Goal: Information Seeking & Learning: Find specific fact

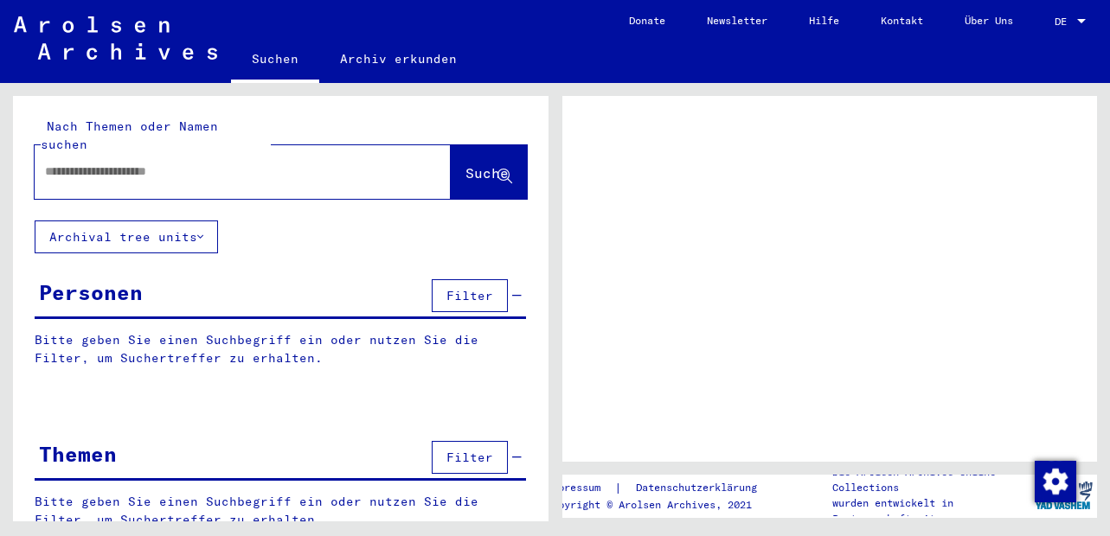
click at [265, 163] on input "text" at bounding box center [227, 172] width 364 height 18
type input "**"
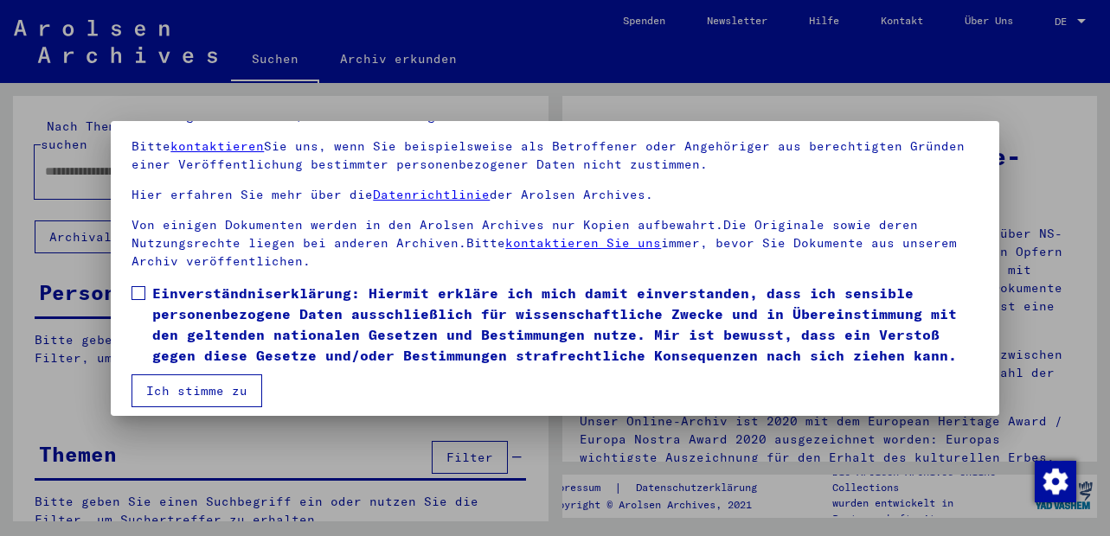
scroll to position [140, 0]
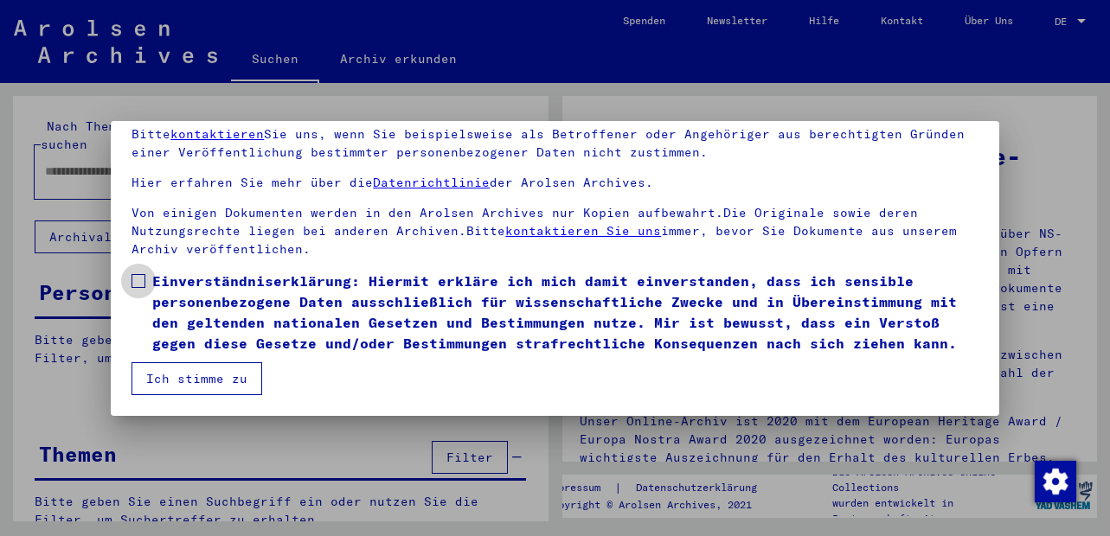
click at [135, 283] on span at bounding box center [138, 281] width 14 height 14
click at [157, 386] on button "Ich stimme zu" at bounding box center [196, 378] width 131 height 33
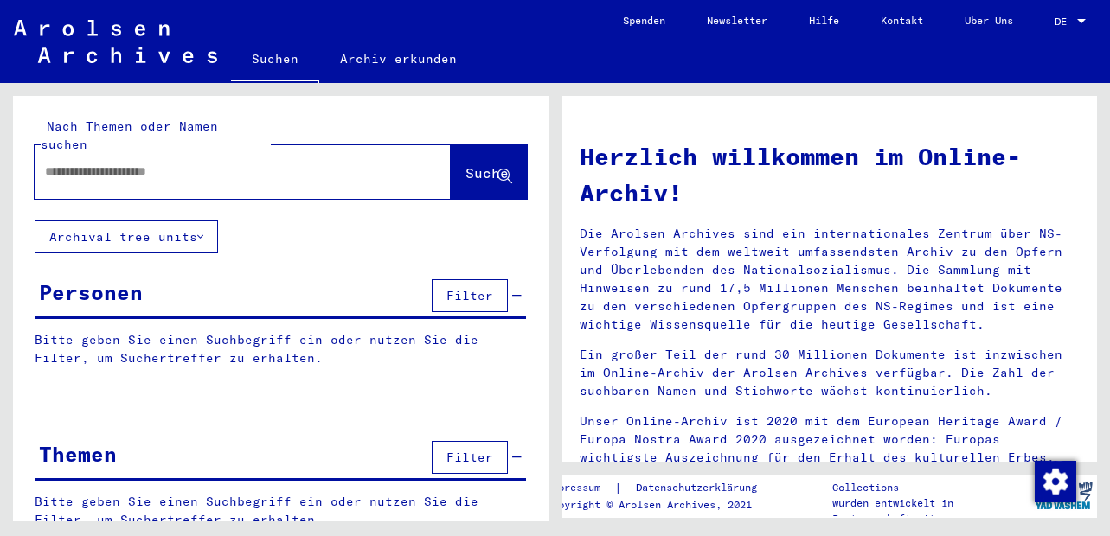
click at [227, 163] on input "text" at bounding box center [222, 172] width 354 height 18
type input "**********"
click at [465, 164] on span "Suche" at bounding box center [486, 172] width 43 height 17
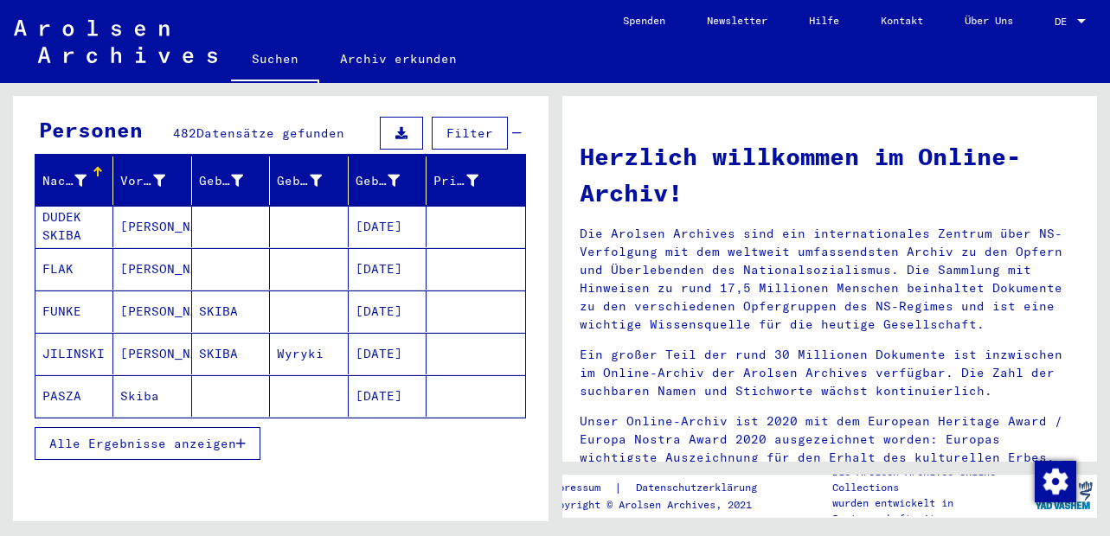
scroll to position [208, 0]
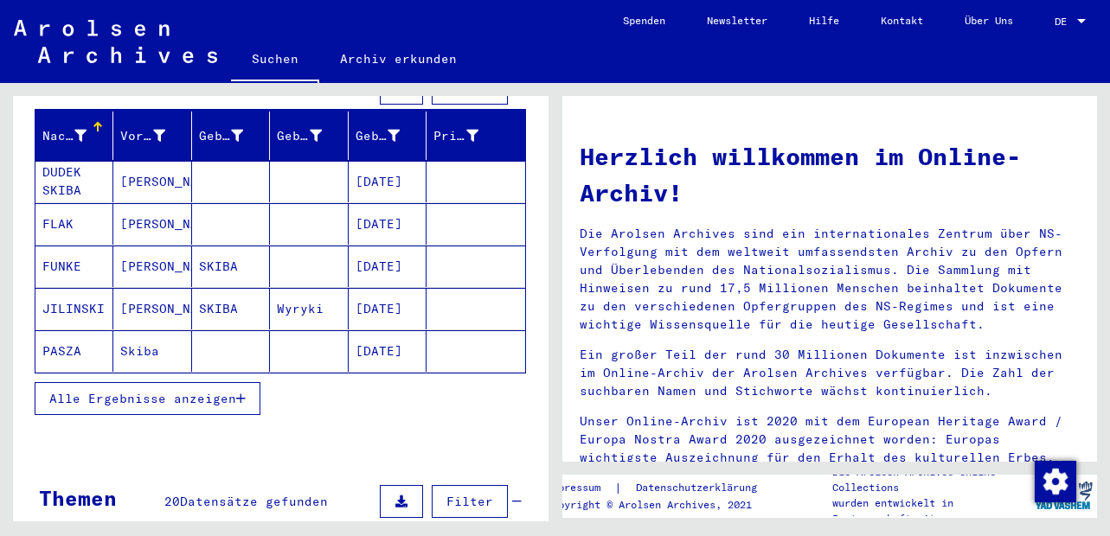
click at [202, 391] on span "Alle Ergebnisse anzeigen" at bounding box center [142, 399] width 187 height 16
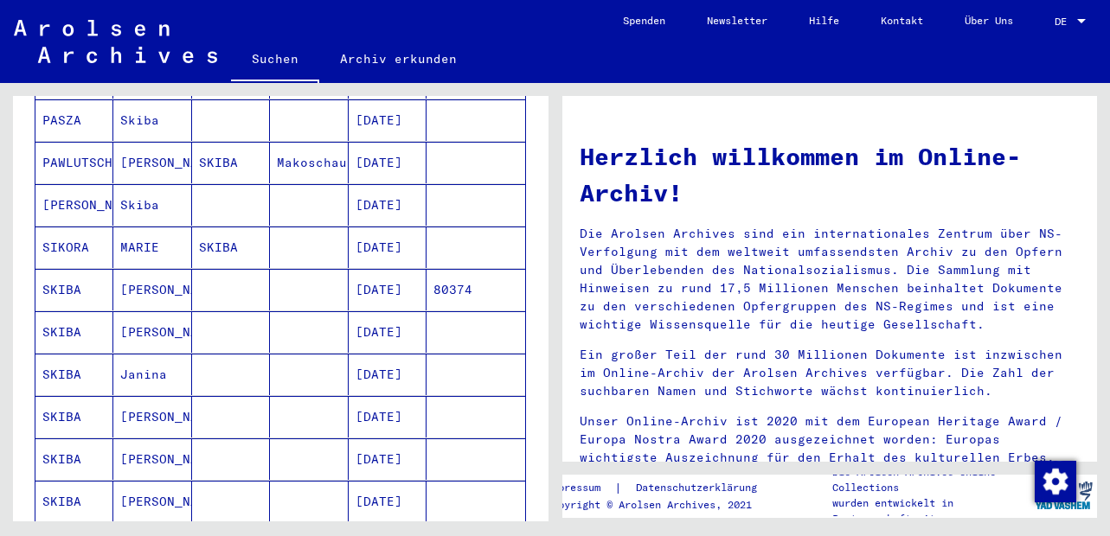
scroll to position [519, 0]
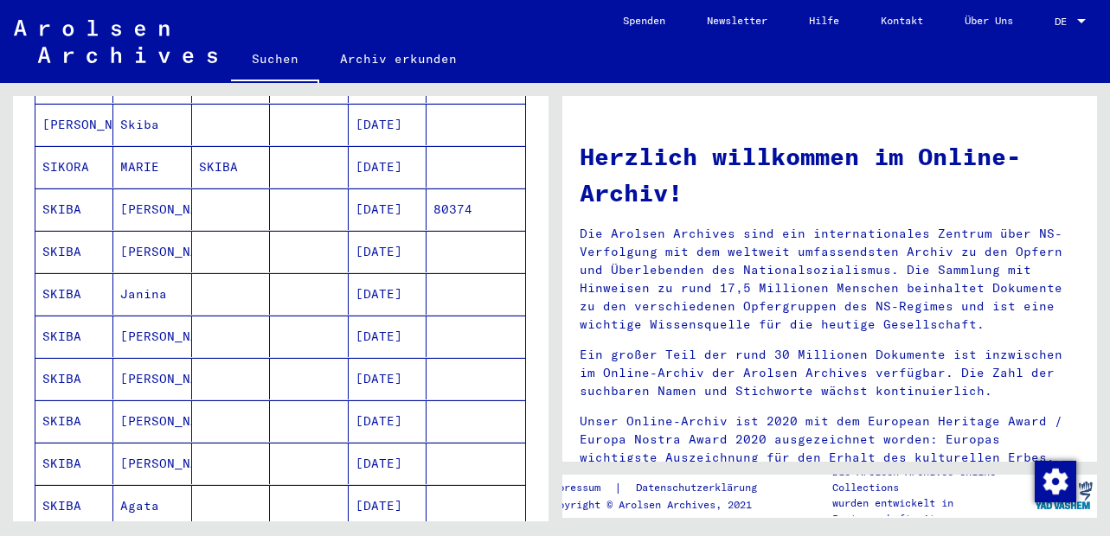
click at [66, 196] on mat-cell "SKIBA" at bounding box center [74, 210] width 78 height 42
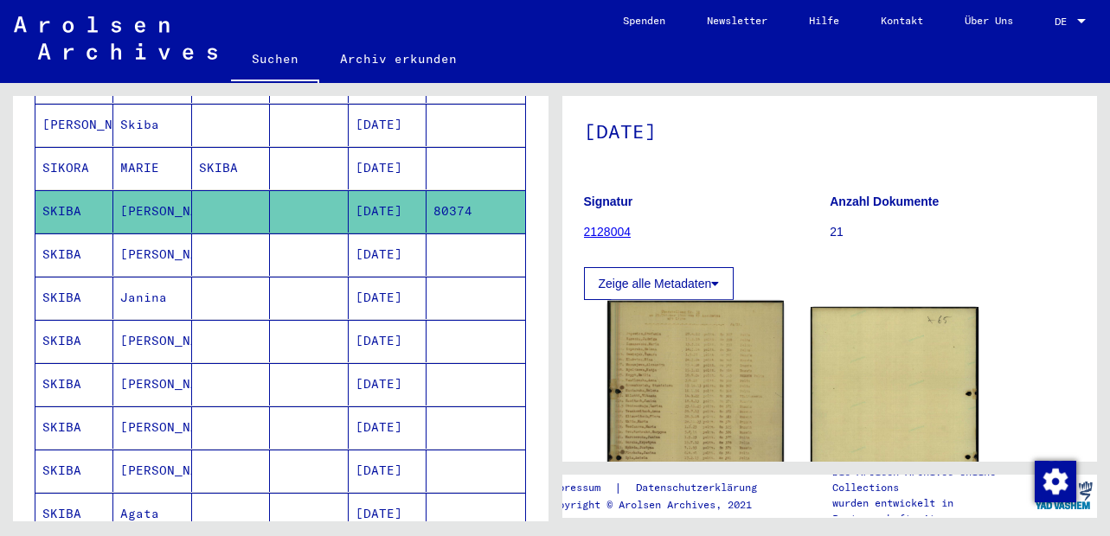
click at [669, 419] on img at bounding box center [695, 425] width 176 height 248
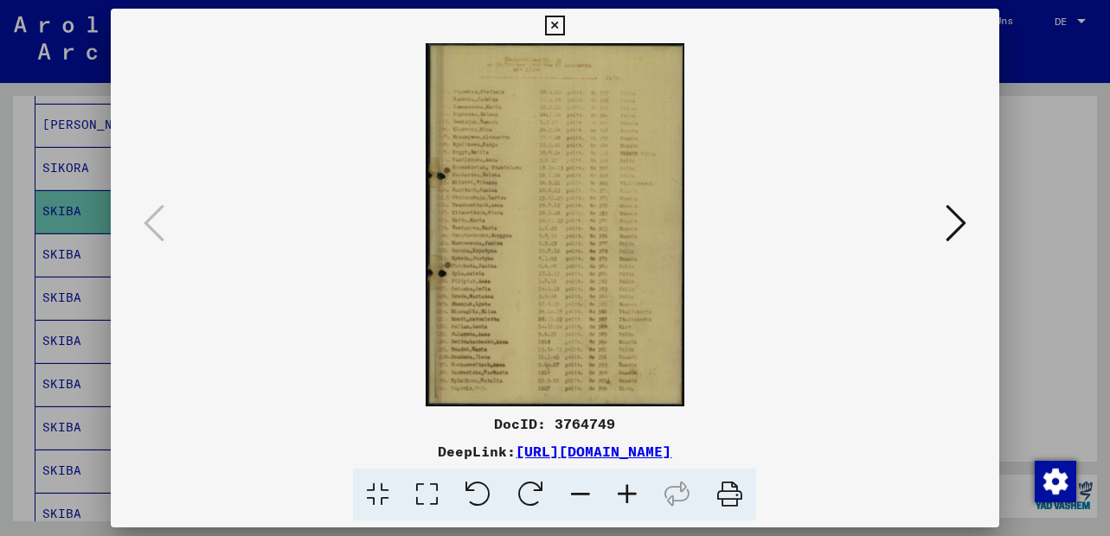
click at [619, 490] on icon at bounding box center [627, 495] width 47 height 53
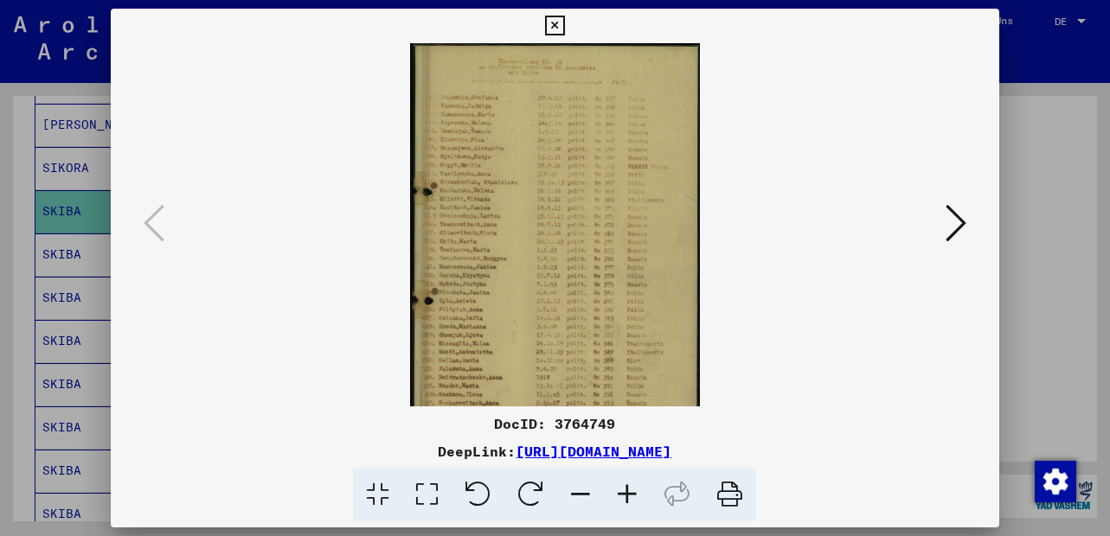
click at [619, 490] on icon at bounding box center [627, 495] width 47 height 53
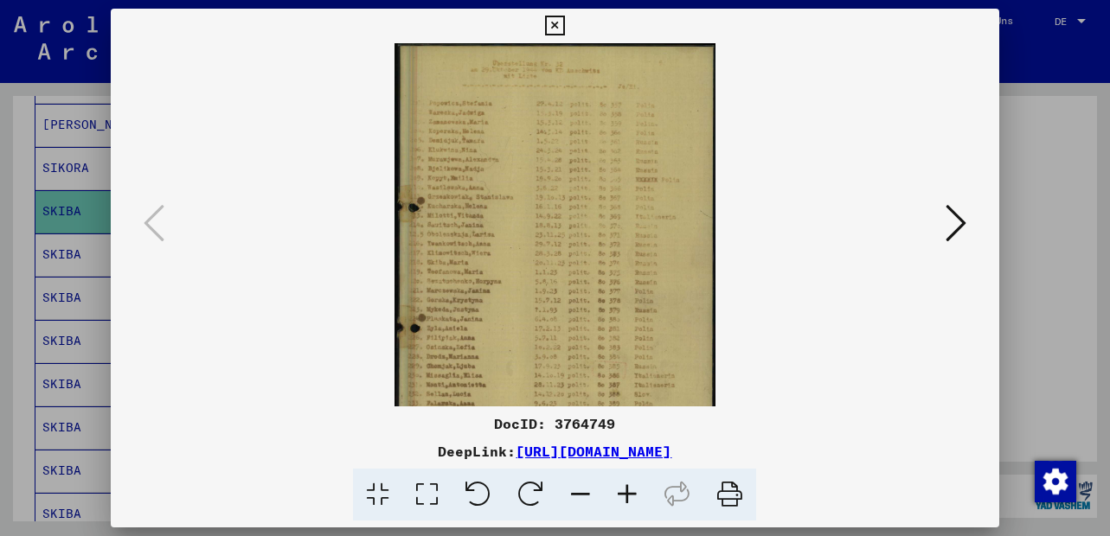
click at [619, 490] on icon at bounding box center [627, 495] width 47 height 53
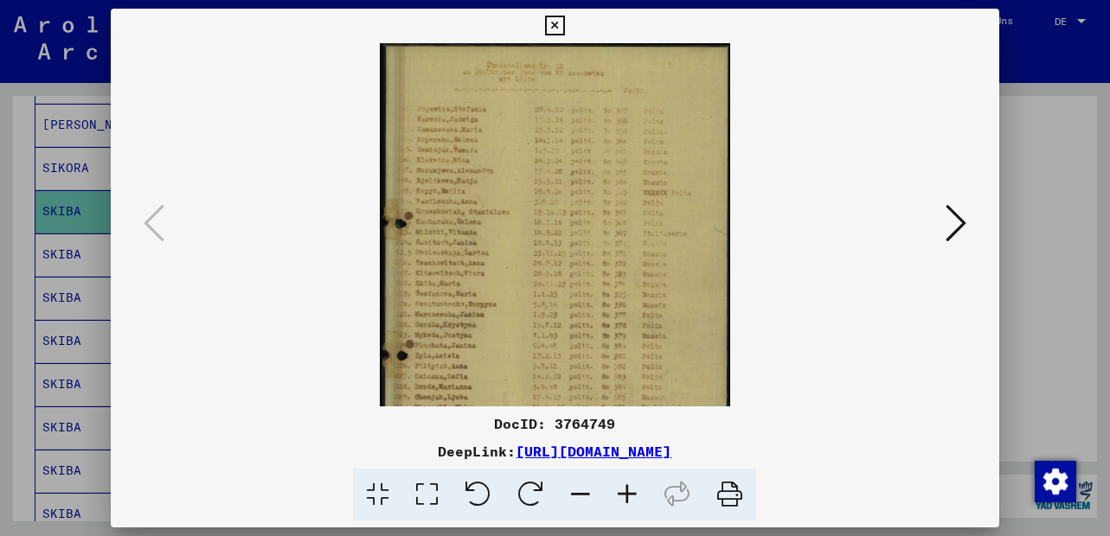
click at [619, 490] on icon at bounding box center [627, 495] width 47 height 53
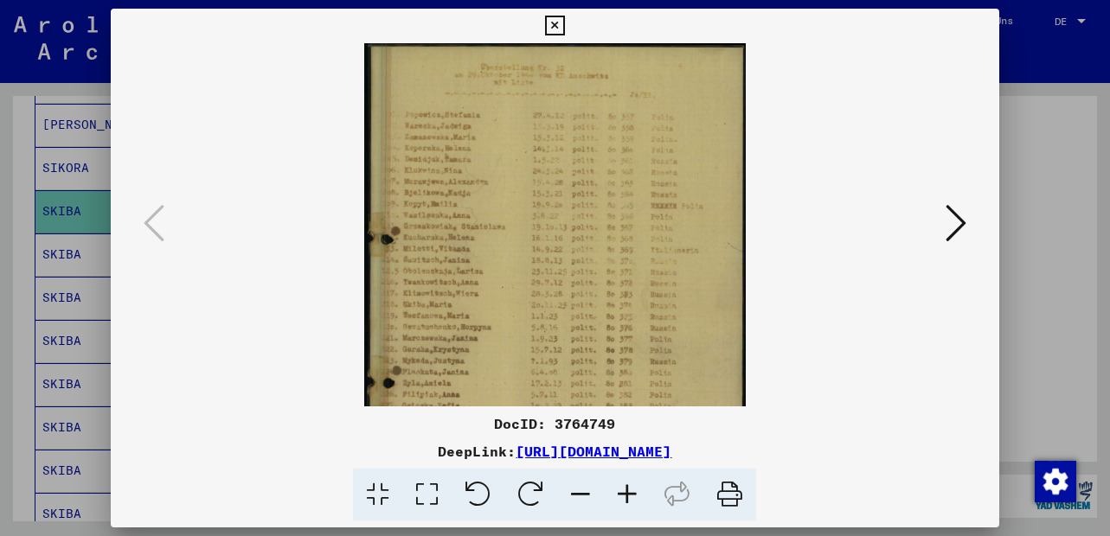
click at [619, 490] on icon at bounding box center [627, 495] width 47 height 53
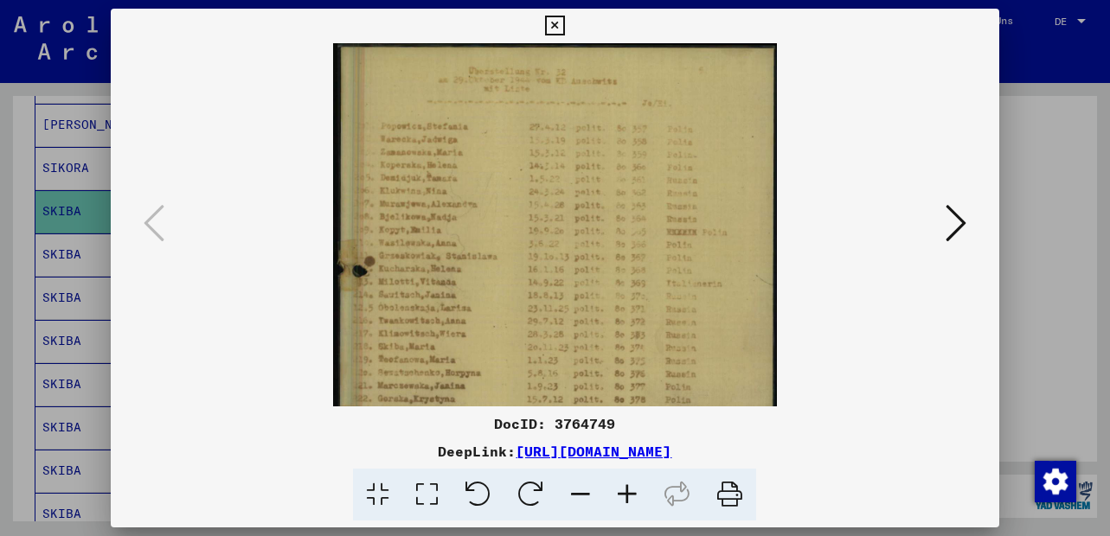
click at [619, 490] on icon at bounding box center [627, 495] width 47 height 53
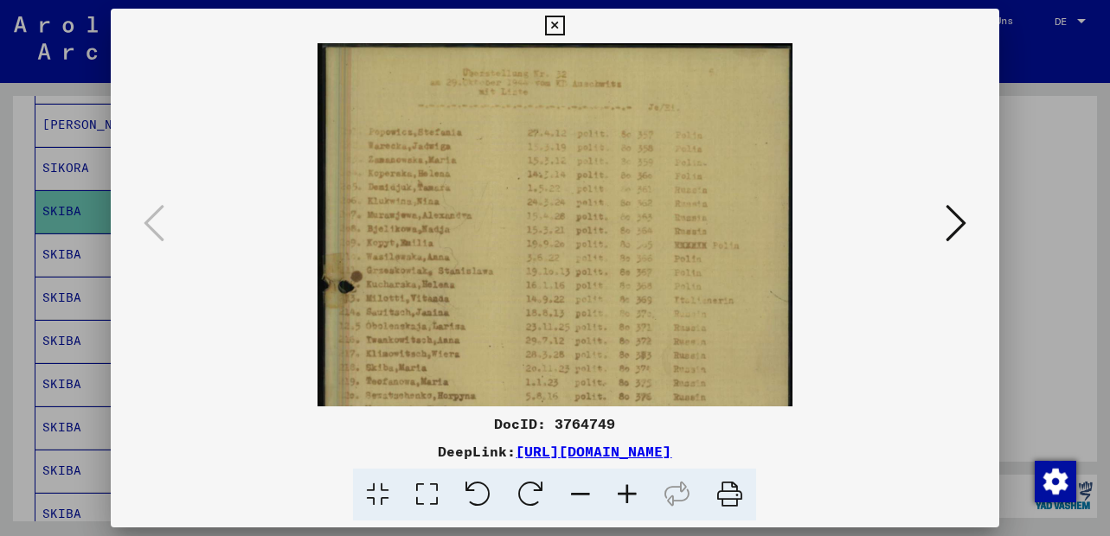
click at [619, 490] on icon at bounding box center [627, 495] width 47 height 53
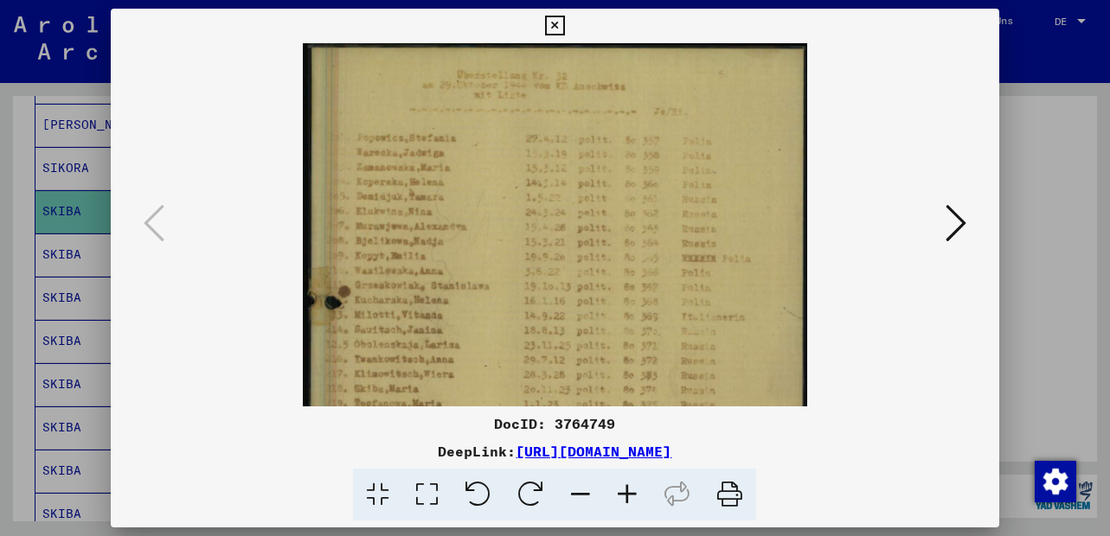
click at [619, 490] on icon at bounding box center [627, 495] width 47 height 53
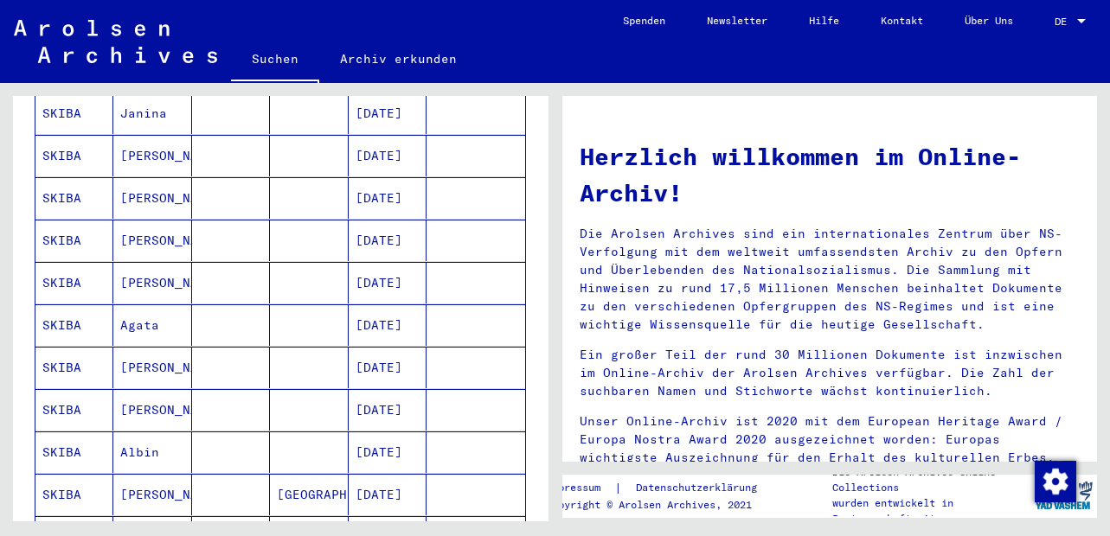
scroll to position [415, 0]
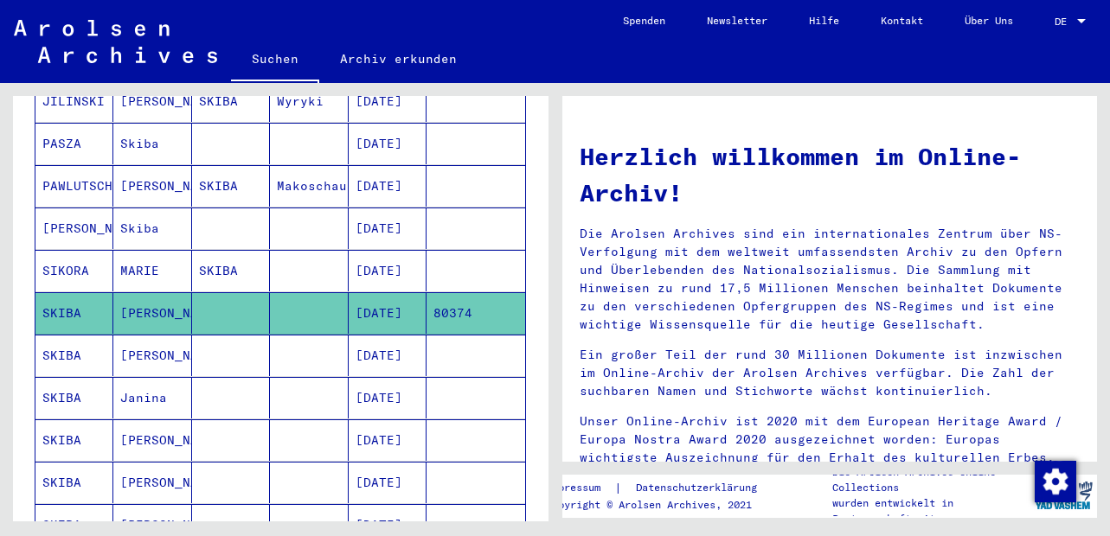
click at [132, 340] on mat-cell "[PERSON_NAME]" at bounding box center [152, 356] width 78 height 42
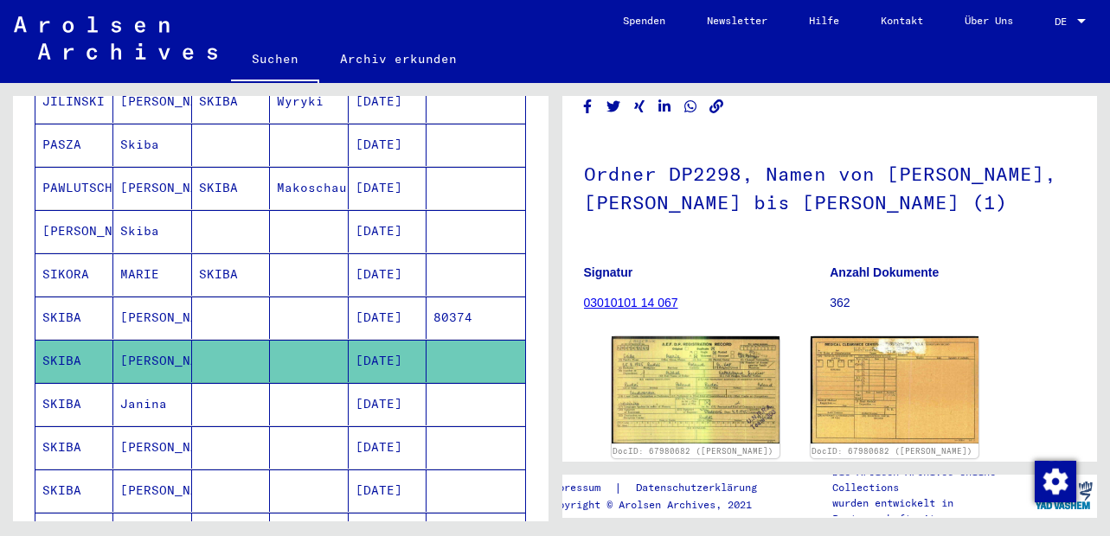
scroll to position [208, 0]
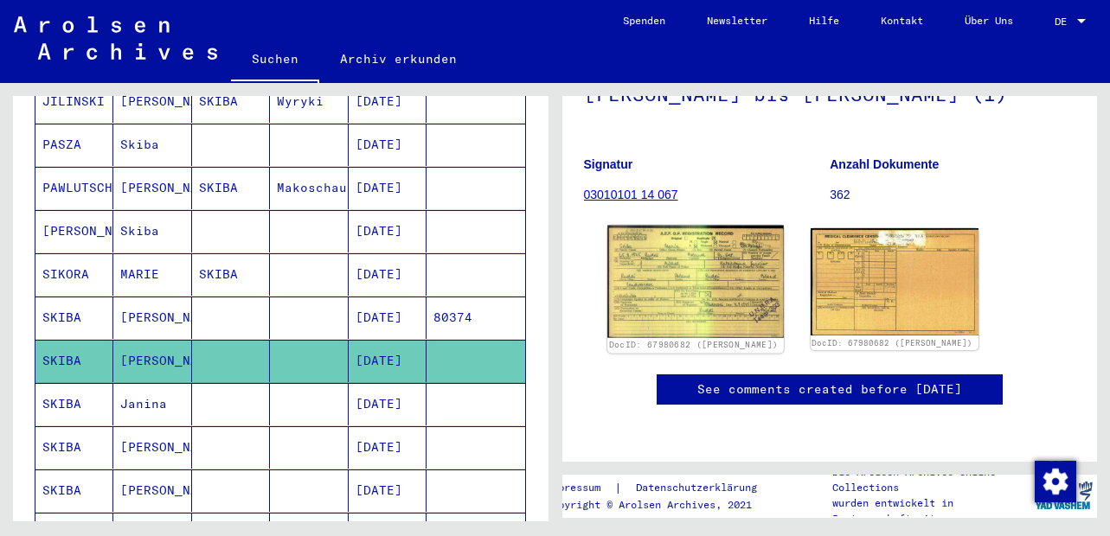
click at [666, 271] on img at bounding box center [695, 282] width 176 height 112
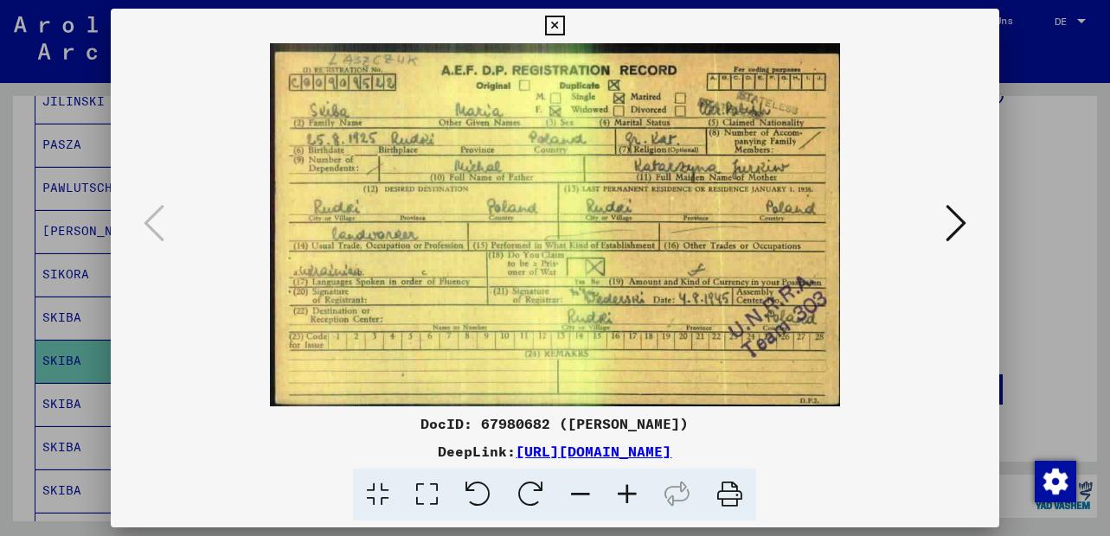
click at [558, 14] on button at bounding box center [555, 26] width 30 height 35
